Goal: Check status: Check status

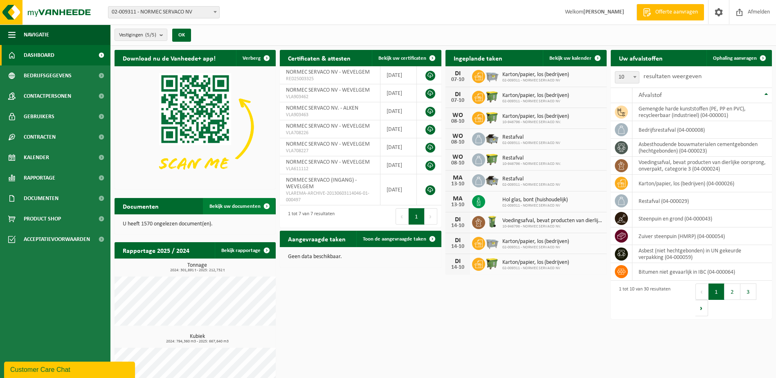
click at [239, 204] on span "Bekijk uw documenten" at bounding box center [234, 206] width 51 height 5
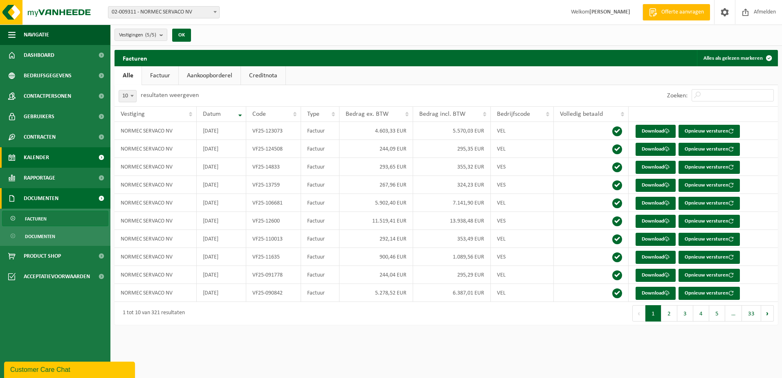
click at [69, 157] on link "Kalender" at bounding box center [55, 157] width 110 height 20
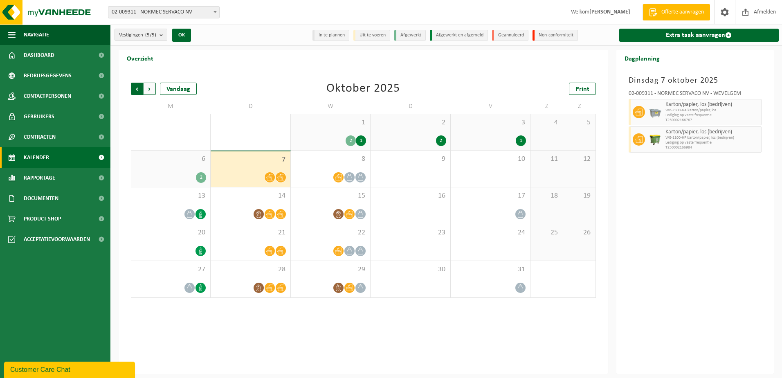
click at [150, 87] on span "Volgende" at bounding box center [150, 89] width 12 height 12
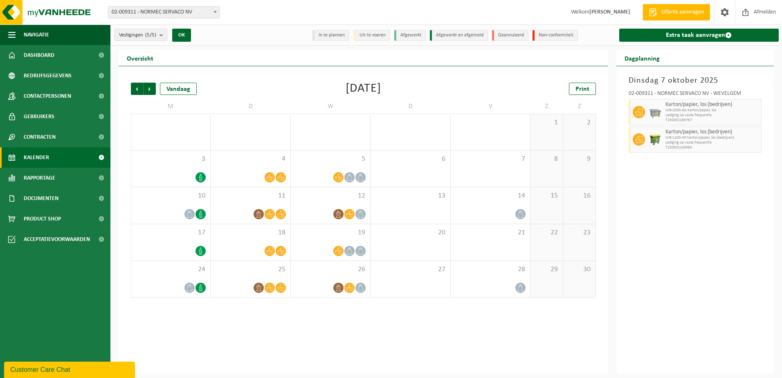
click at [150, 87] on span "Volgende" at bounding box center [150, 89] width 12 height 12
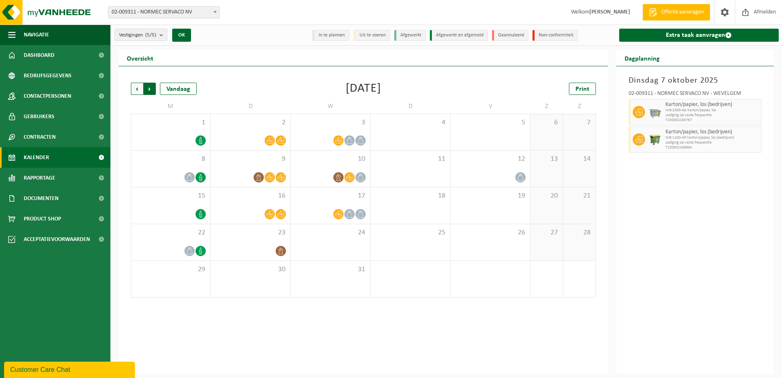
click at [136, 88] on span "Vorige" at bounding box center [137, 89] width 12 height 12
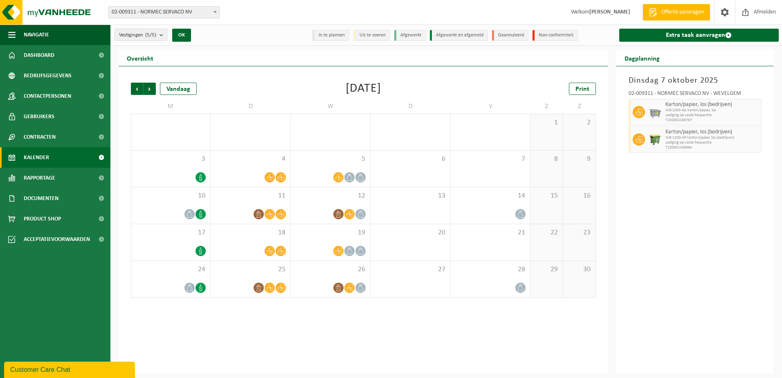
click at [136, 88] on span "Vorige" at bounding box center [137, 89] width 12 height 12
